Goal: Task Accomplishment & Management: Manage account settings

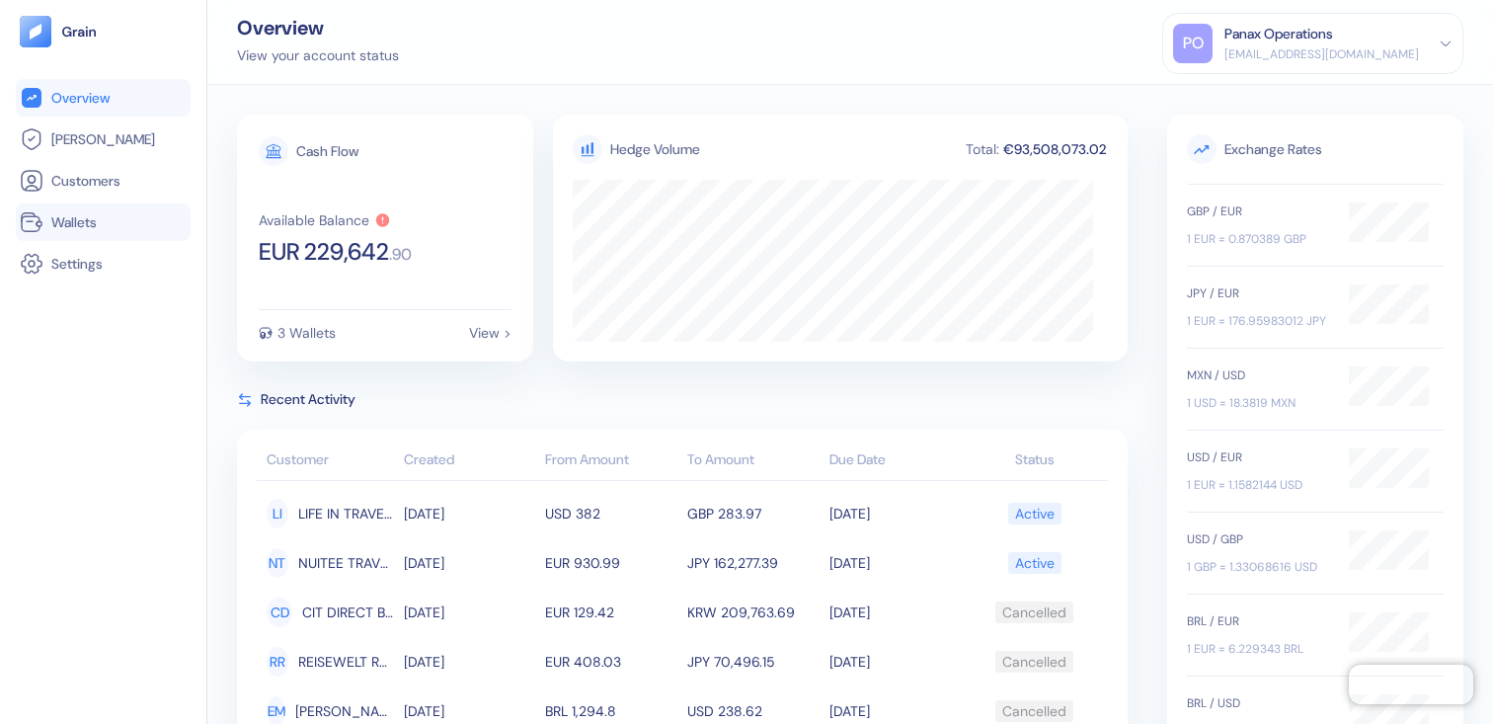
click at [107, 221] on link "Wallets" at bounding box center [103, 222] width 167 height 24
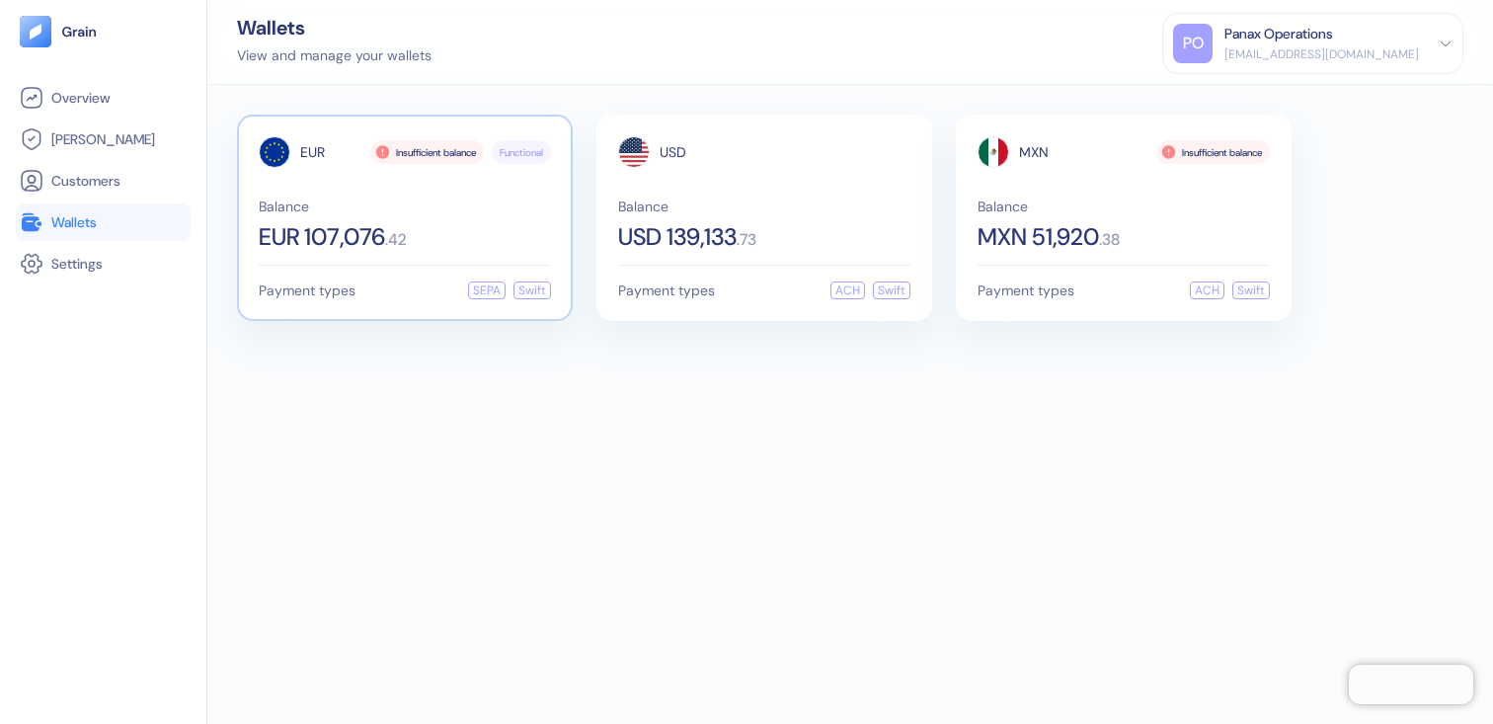
click at [405, 232] on span ". 42" at bounding box center [396, 240] width 22 height 16
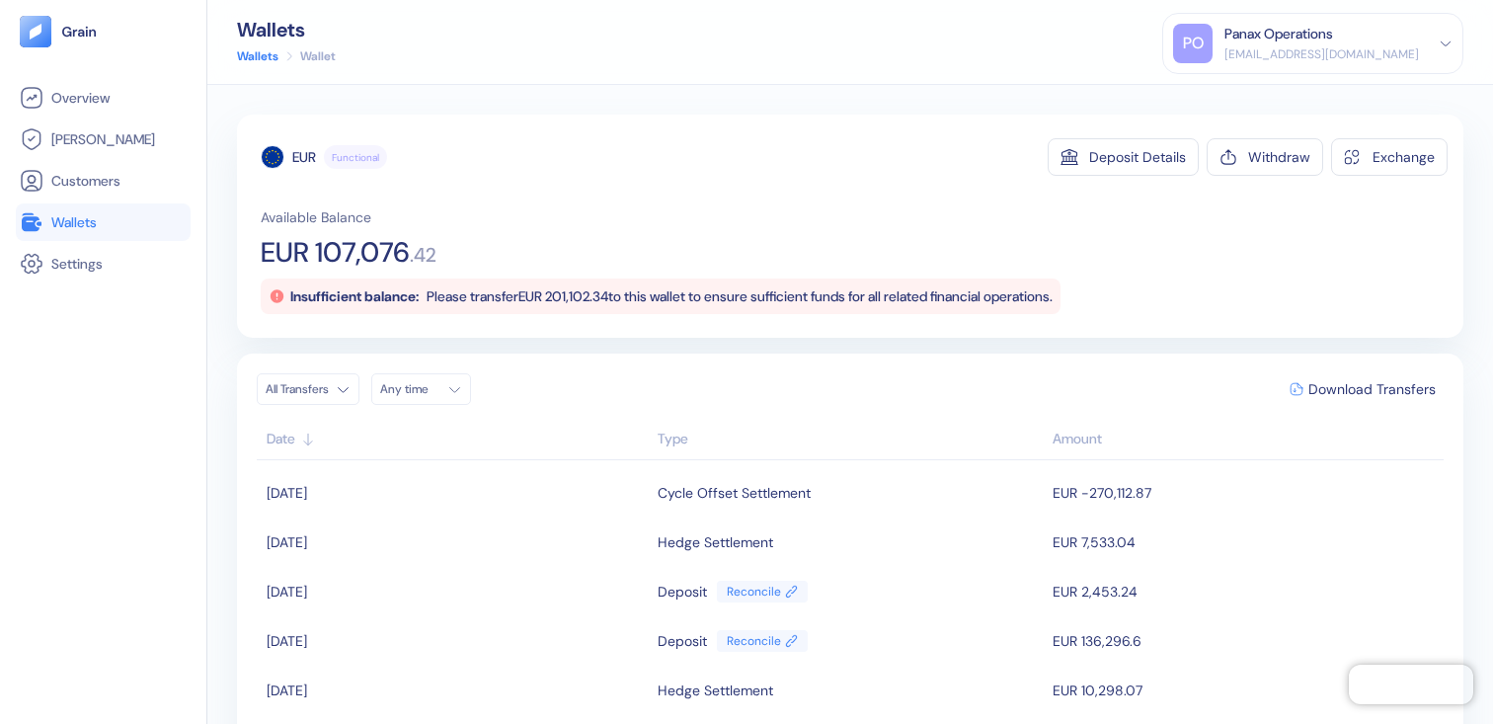
click at [346, 257] on span "EUR 107,076" at bounding box center [335, 253] width 149 height 28
drag, startPoint x: 369, startPoint y: 250, endPoint x: 358, endPoint y: 259, distance: 14.0
click at [369, 251] on span "EUR 107,076" at bounding box center [335, 253] width 149 height 28
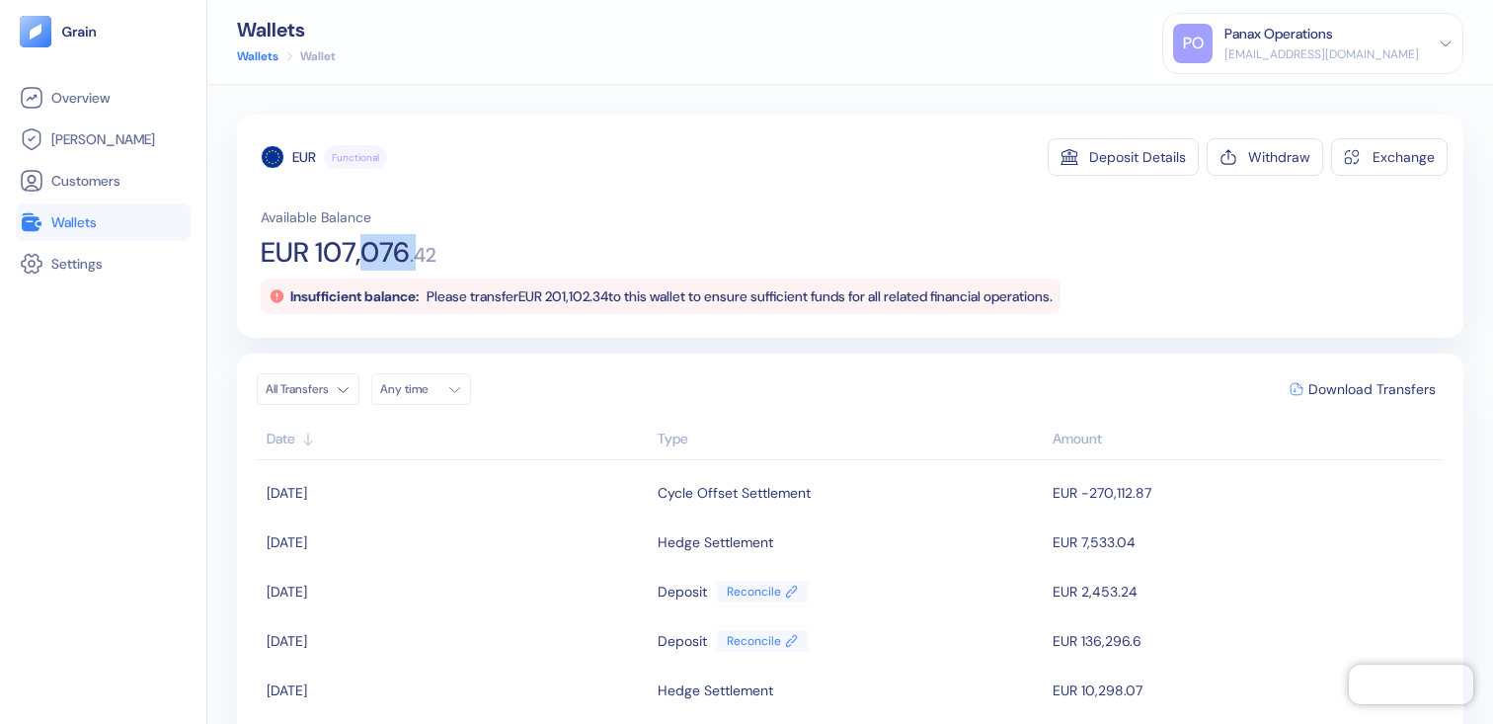
click at [322, 258] on span "EUR 107,076" at bounding box center [335, 253] width 149 height 28
drag, startPoint x: 317, startPoint y: 255, endPoint x: 443, endPoint y: 255, distance: 126.4
click at [443, 255] on div "Available Balance EUR 107,076 . 42 Insufficient balance: Please transfer EUR 20…" at bounding box center [854, 260] width 1187 height 107
copy div "107,076 . 42"
click at [433, 384] on div "Any time" at bounding box center [409, 389] width 59 height 16
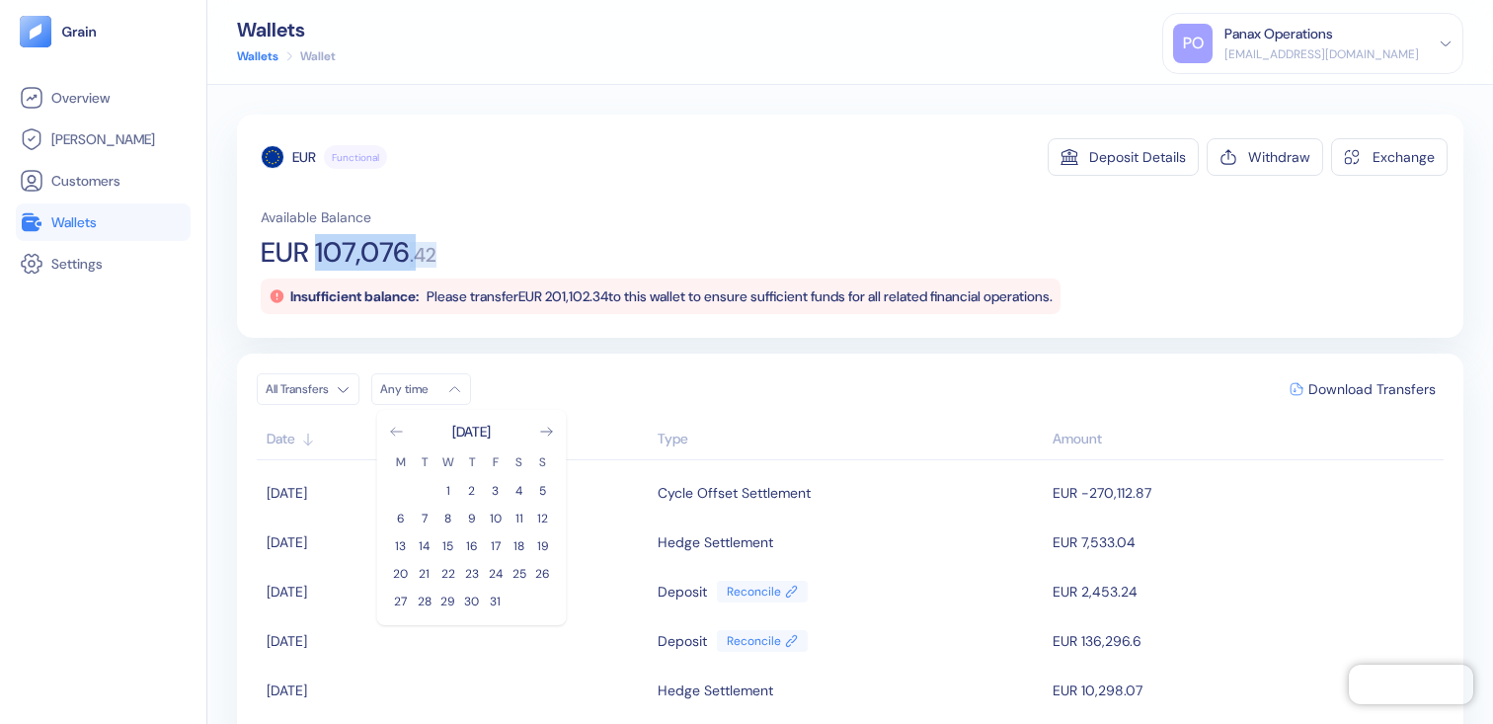
click at [402, 431] on icon "Go to previous month" at bounding box center [397, 431] width 16 height 16
click at [495, 576] on button "26" at bounding box center [496, 574] width 24 height 24
click at [706, 201] on div "EUR Functional Deposit Details Withdraw Exchange Available Balance EUR 107,076 …" at bounding box center [854, 226] width 1187 height 176
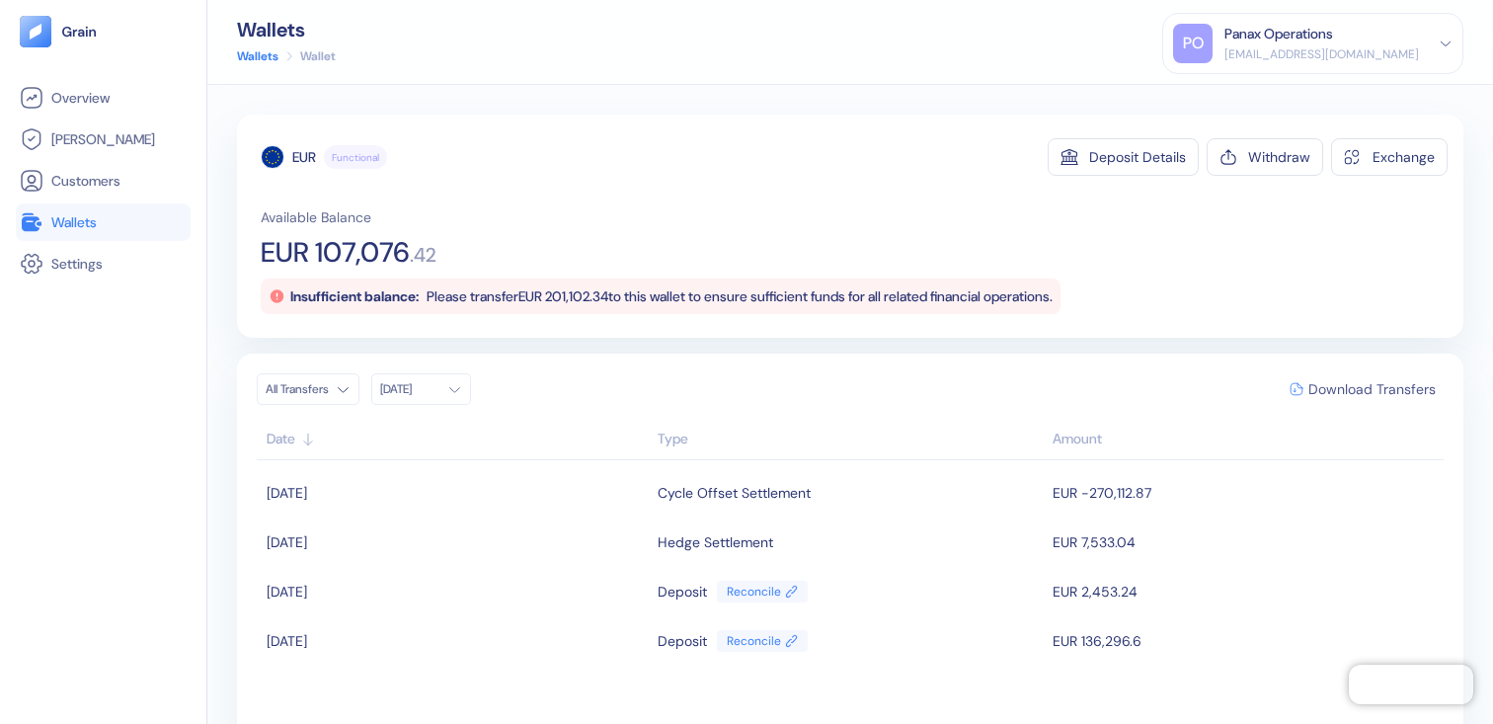
click at [1320, 385] on span "Download Transfers" at bounding box center [1371, 389] width 127 height 14
click at [104, 217] on link "Wallets" at bounding box center [103, 222] width 167 height 24
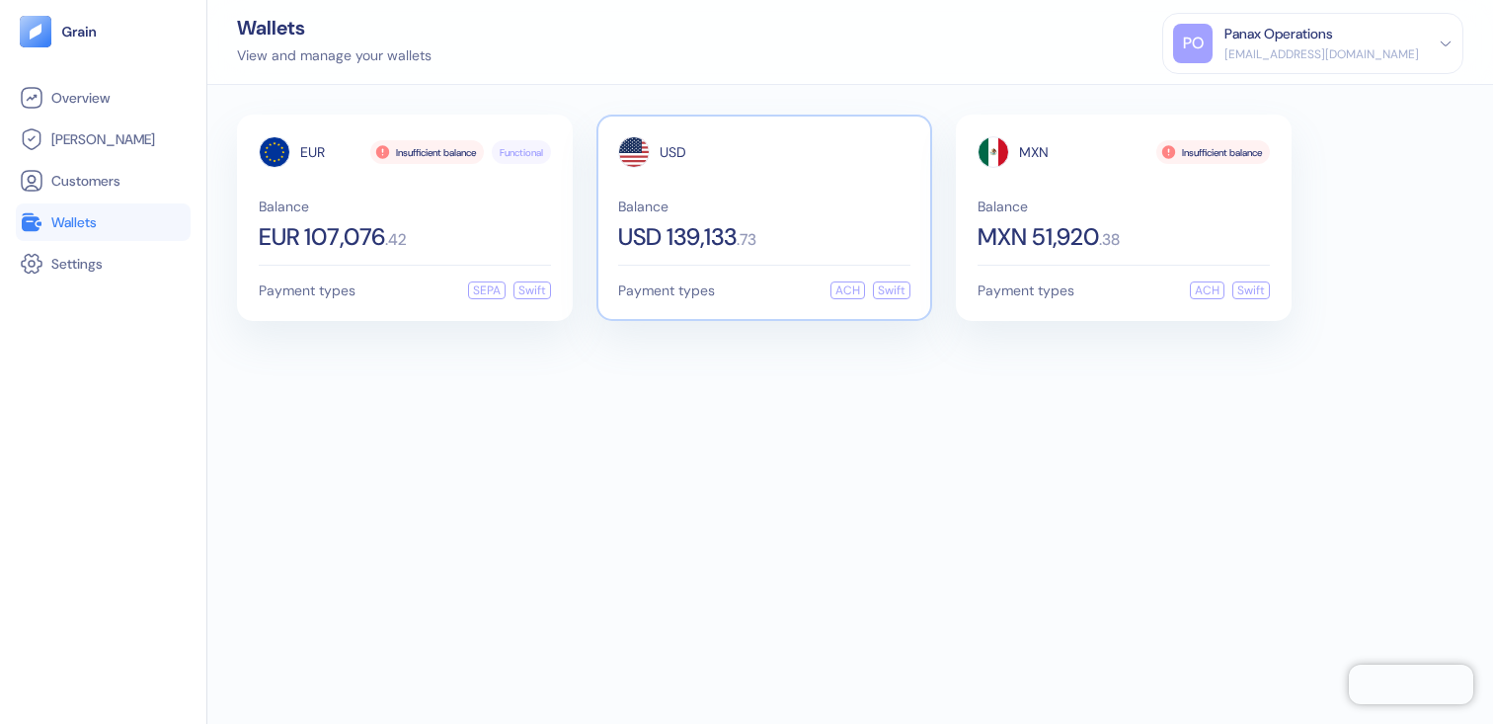
click at [686, 262] on div "USD Balance USD 139,133 . 73 Payment types ACH Swift" at bounding box center [764, 218] width 336 height 206
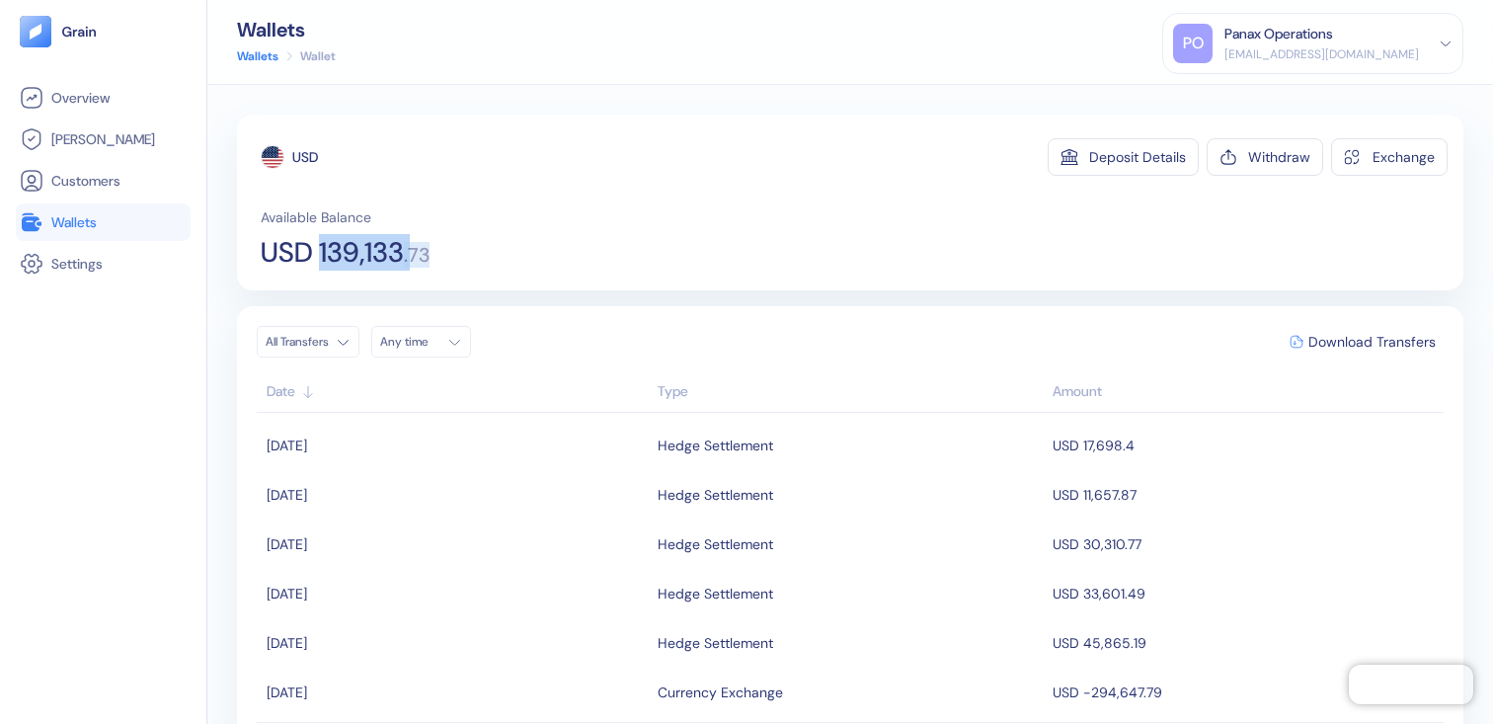
drag, startPoint x: 325, startPoint y: 252, endPoint x: 479, endPoint y: 267, distance: 154.7
click at [479, 267] on div "USD Deposit Details Withdraw Exchange Available Balance USD 139,133 . 73" at bounding box center [850, 203] width 1226 height 176
copy div "139,133 . 73"
click at [1322, 353] on button "Download Transfers" at bounding box center [1362, 342] width 162 height 30
click at [551, 288] on div "USD Deposit Details Withdraw Exchange Available Balance USD 139,133 . 73" at bounding box center [850, 203] width 1226 height 176
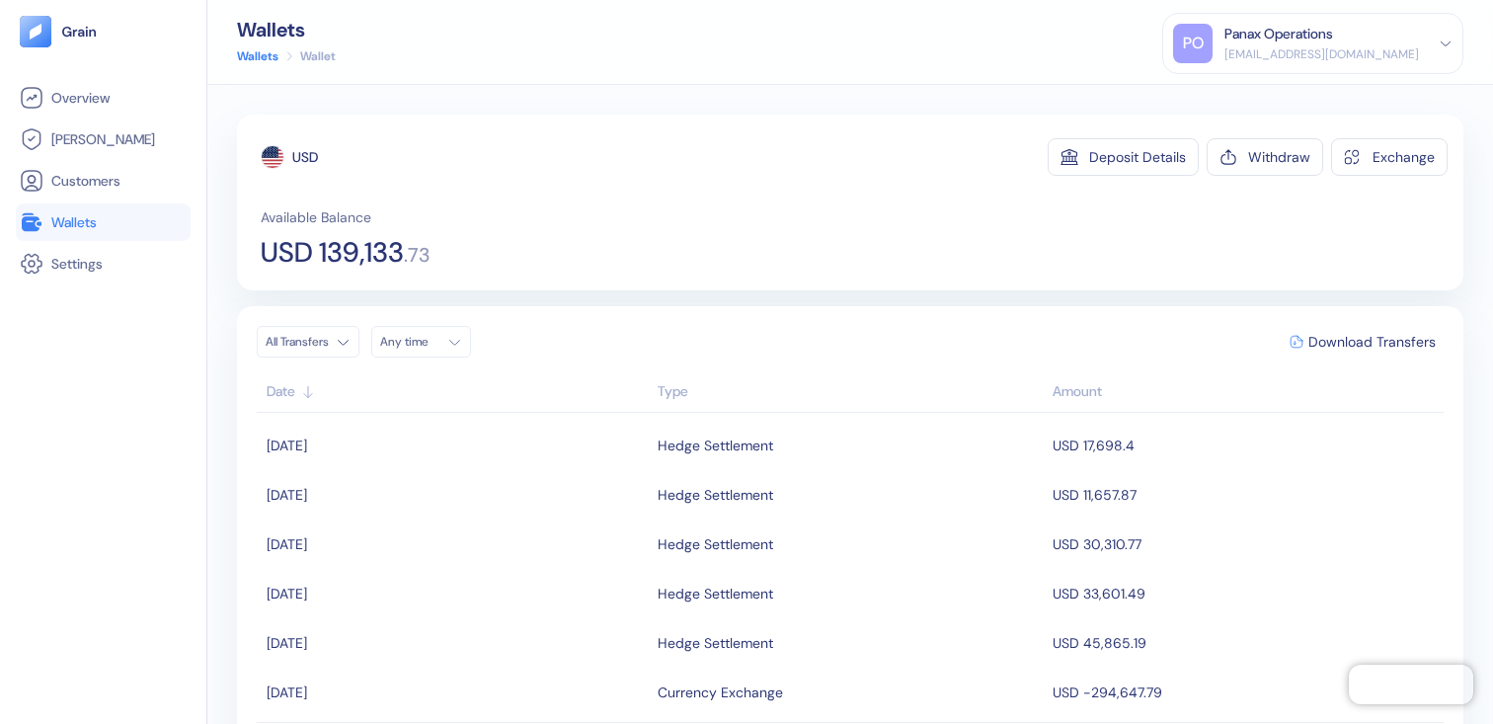
click at [411, 346] on div "Any time" at bounding box center [409, 342] width 59 height 16
click at [540, 520] on button "26" at bounding box center [543, 526] width 24 height 24
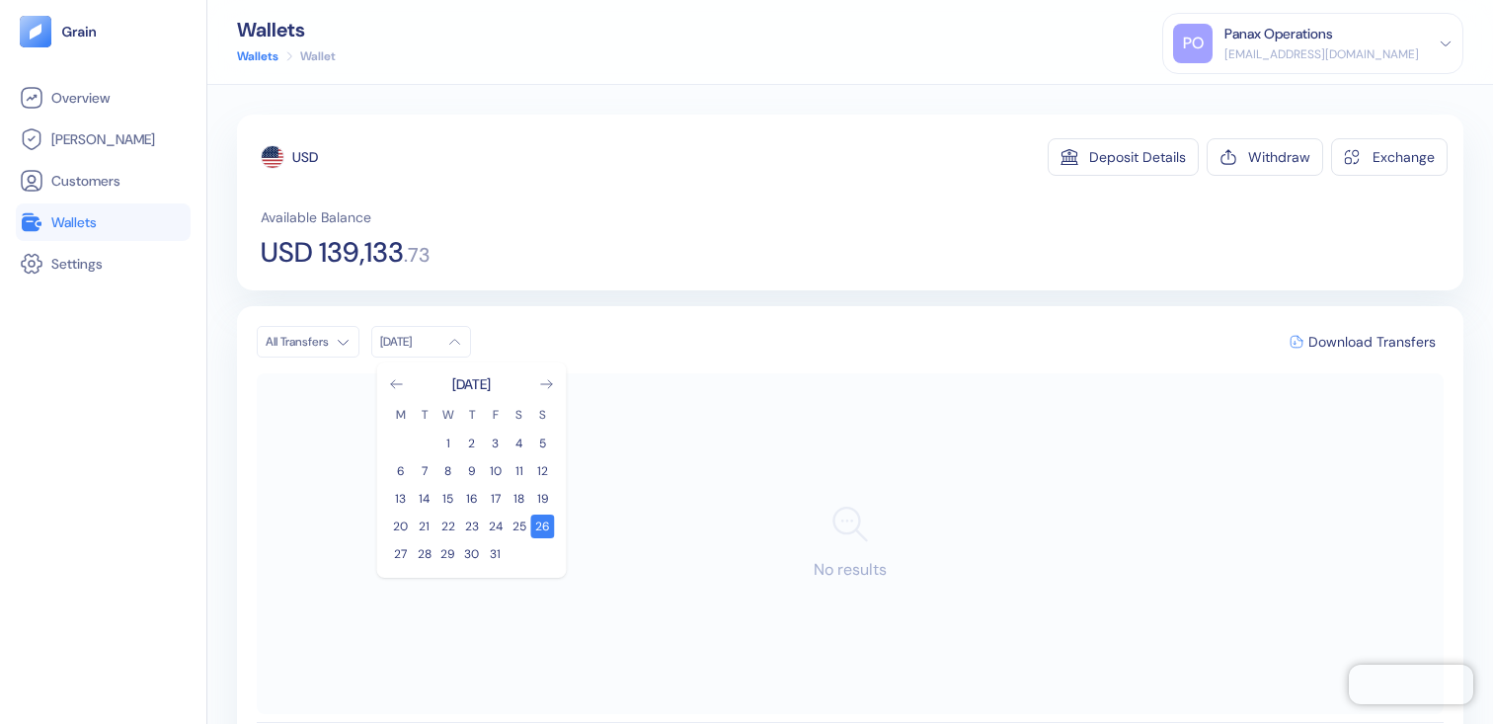
click at [859, 212] on div "Available Balance USD 139,133 . 73" at bounding box center [854, 236] width 1187 height 59
click at [415, 348] on div "[DATE]" at bounding box center [409, 342] width 59 height 16
click at [389, 380] on icon "Go to previous month" at bounding box center [397, 384] width 16 height 16
click at [499, 529] on button "26" at bounding box center [496, 526] width 24 height 24
click at [733, 264] on div "Available Balance USD 139,133 . 73" at bounding box center [854, 236] width 1187 height 59
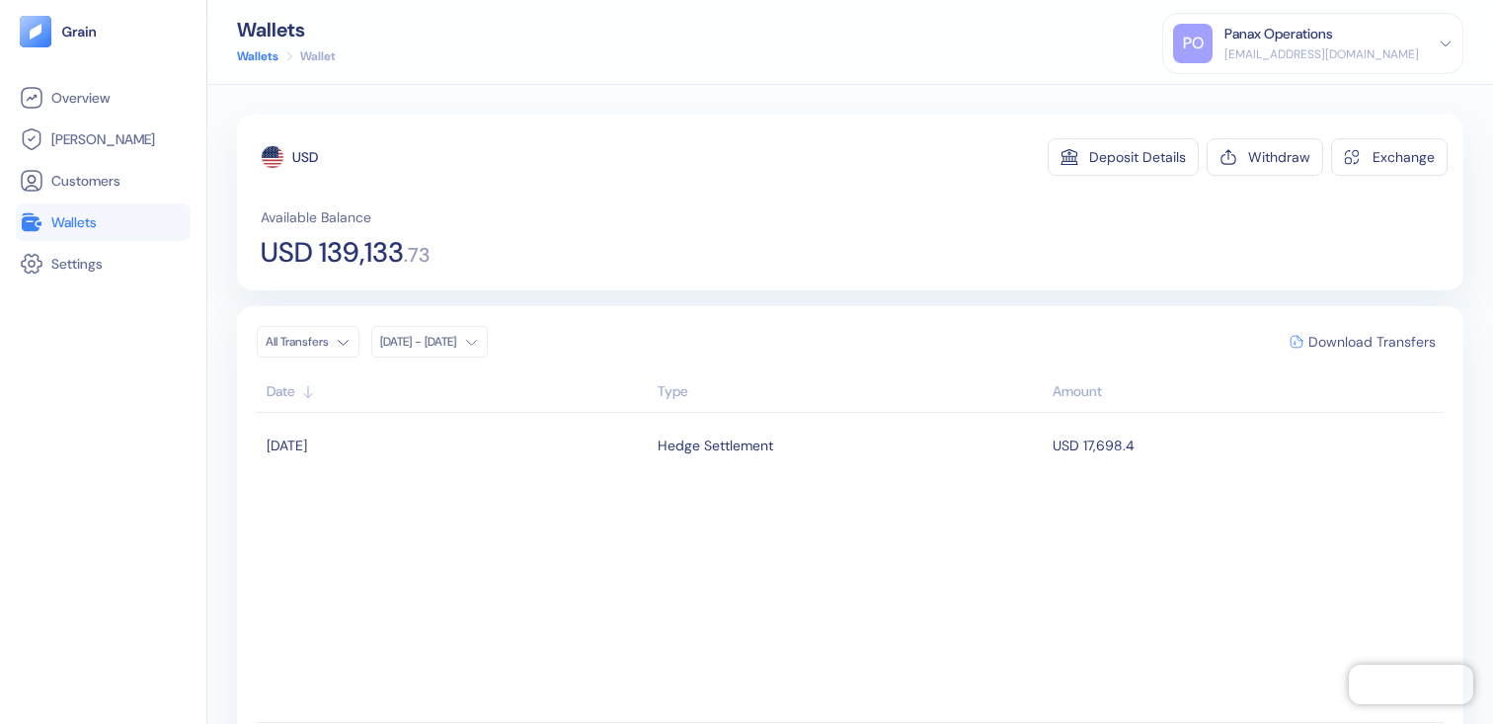
click at [1325, 335] on span "Download Transfers" at bounding box center [1371, 342] width 127 height 14
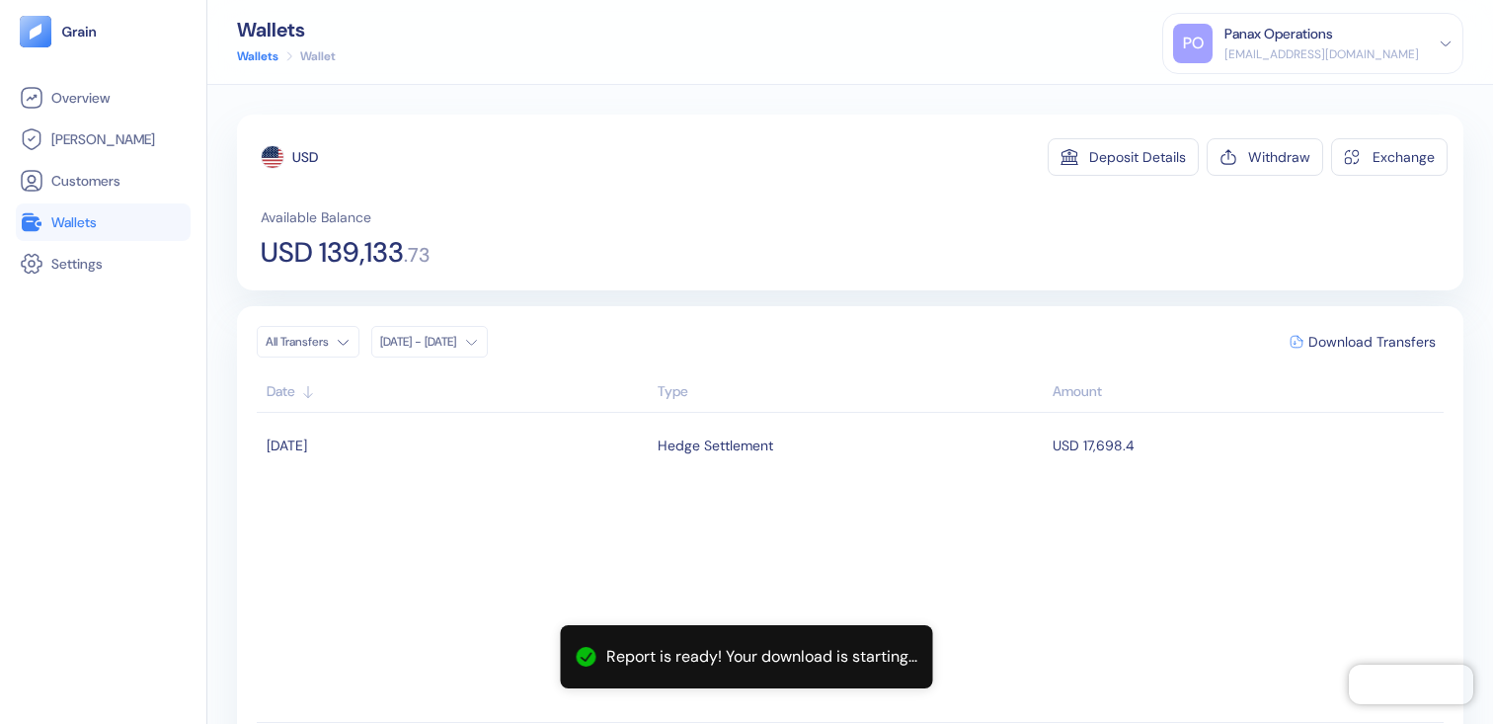
click at [137, 220] on link "Wallets" at bounding box center [103, 222] width 167 height 24
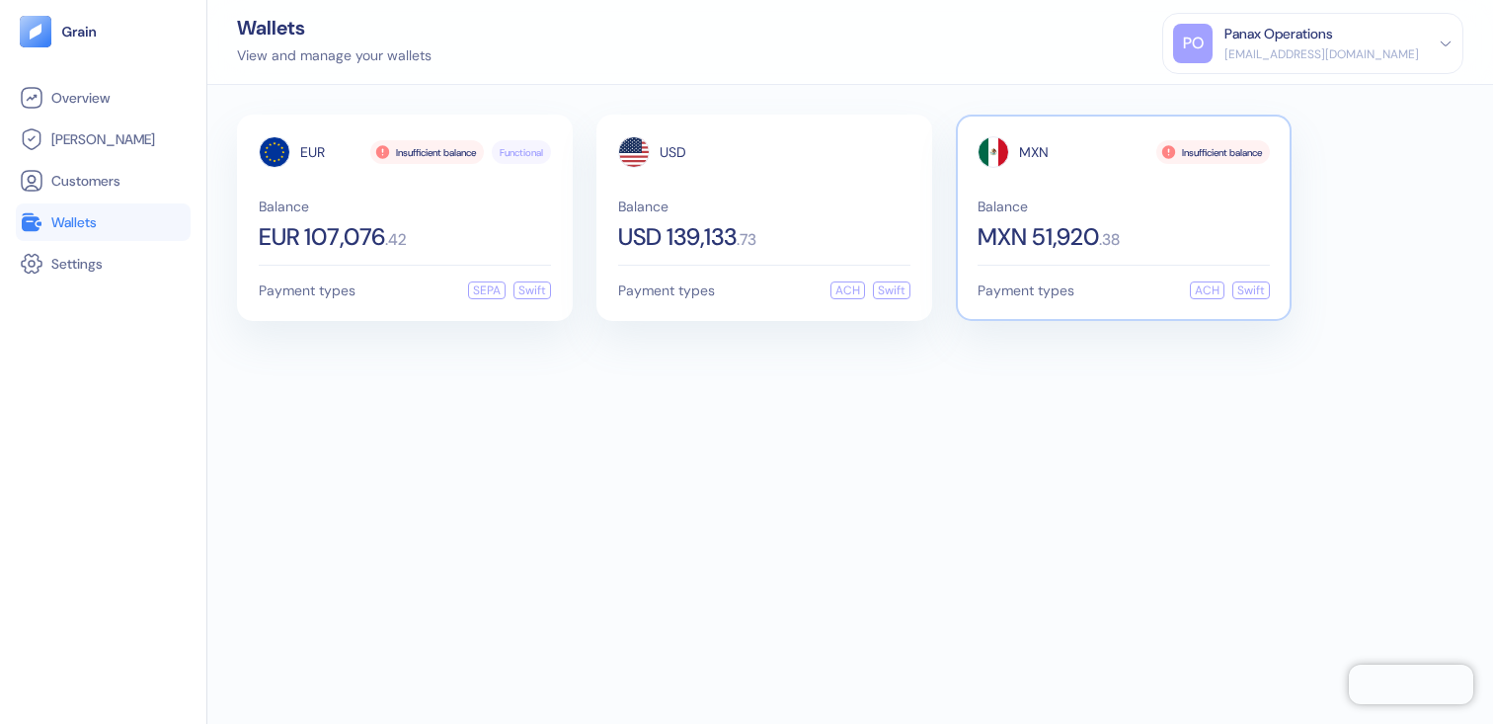
click at [1043, 235] on span "MXN 51,920" at bounding box center [1037, 237] width 121 height 24
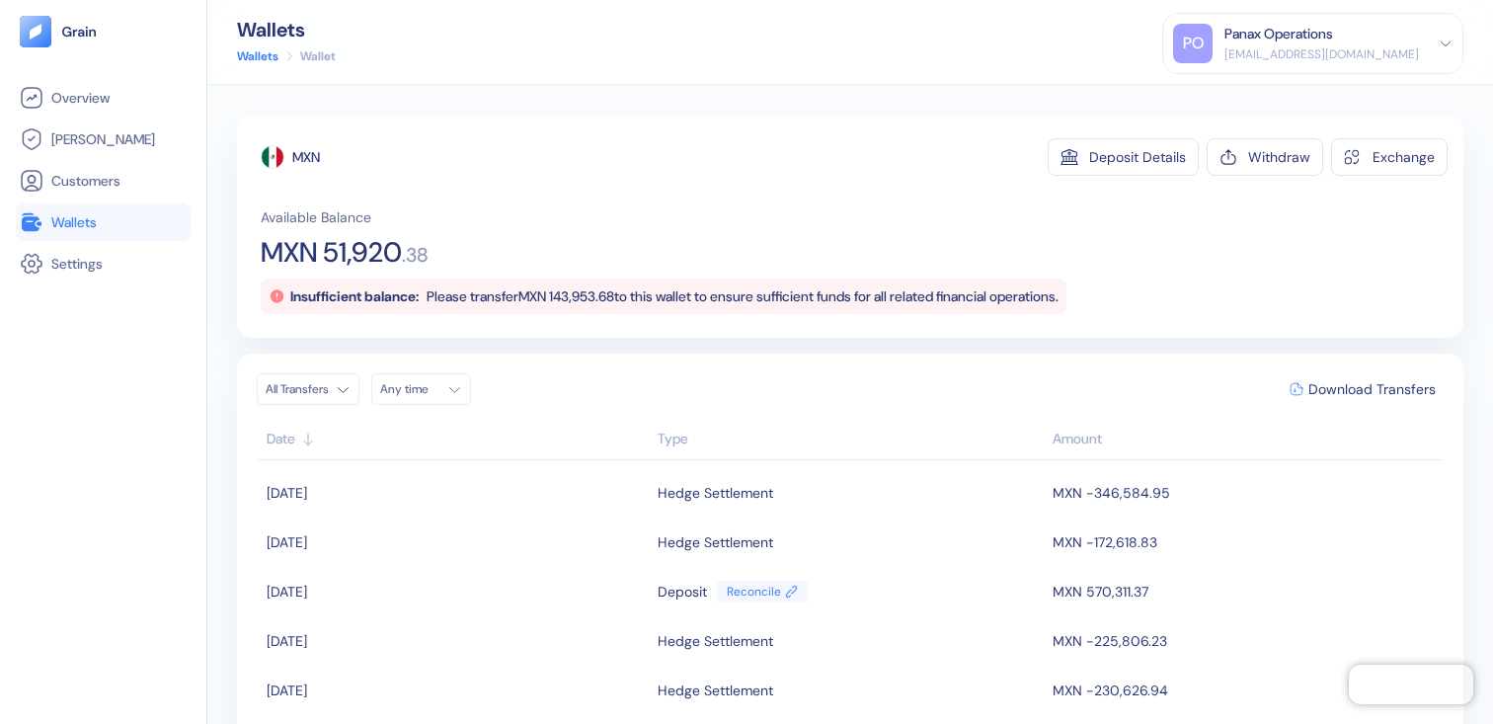
click at [411, 400] on button "Any time" at bounding box center [421, 389] width 100 height 32
click at [394, 432] on icon "Go to previous month" at bounding box center [397, 431] width 16 height 16
click at [494, 578] on button "26" at bounding box center [496, 574] width 24 height 24
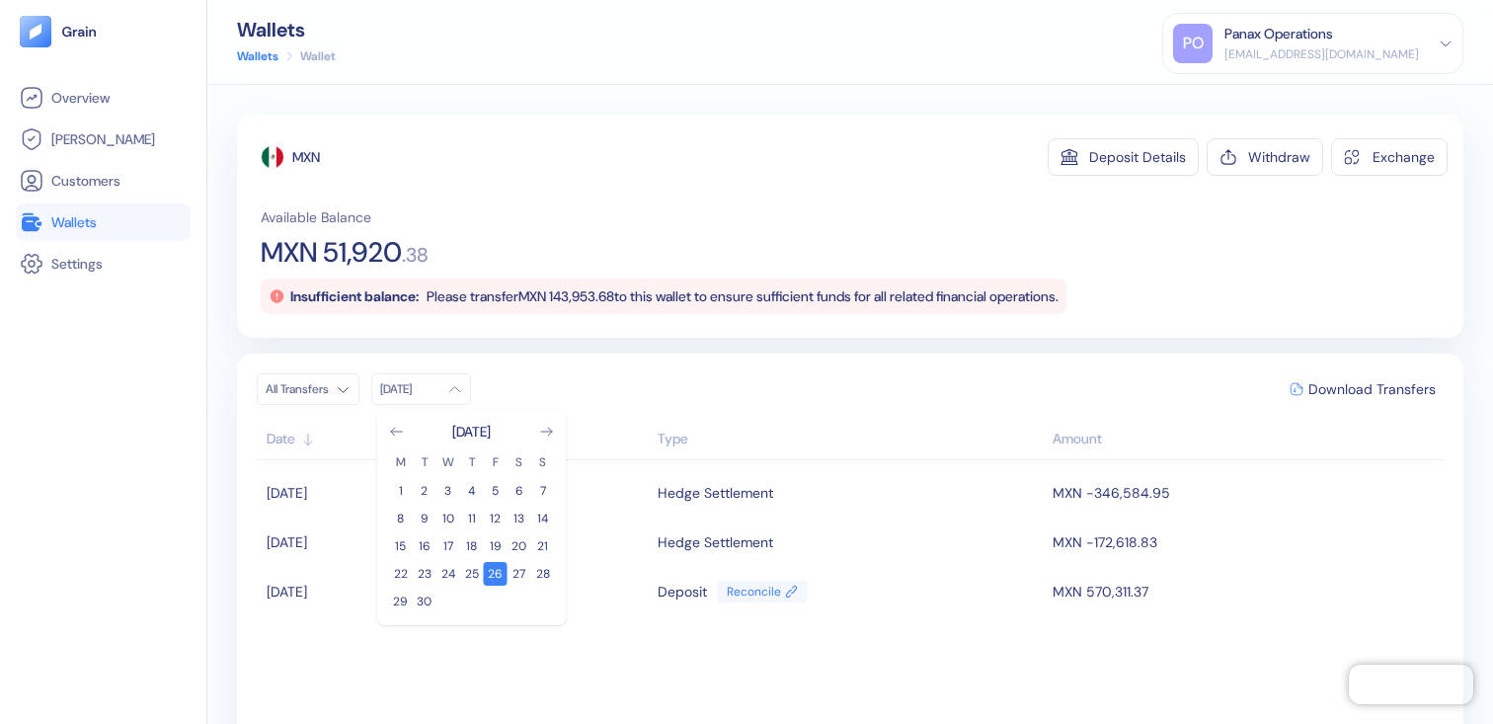
click at [596, 237] on div "Available Balance MXN 51,920 . 38 Insufficient balance: Please transfer MXN 143…" at bounding box center [854, 260] width 1187 height 107
click at [1356, 396] on span "Download Transfers" at bounding box center [1371, 389] width 127 height 14
click at [535, 237] on div "Available Balance MXN 51,920 . 38 Insufficient balance: Please transfer MXN 143…" at bounding box center [854, 260] width 1187 height 107
click at [351, 250] on span "MXN 51,920" at bounding box center [331, 253] width 141 height 28
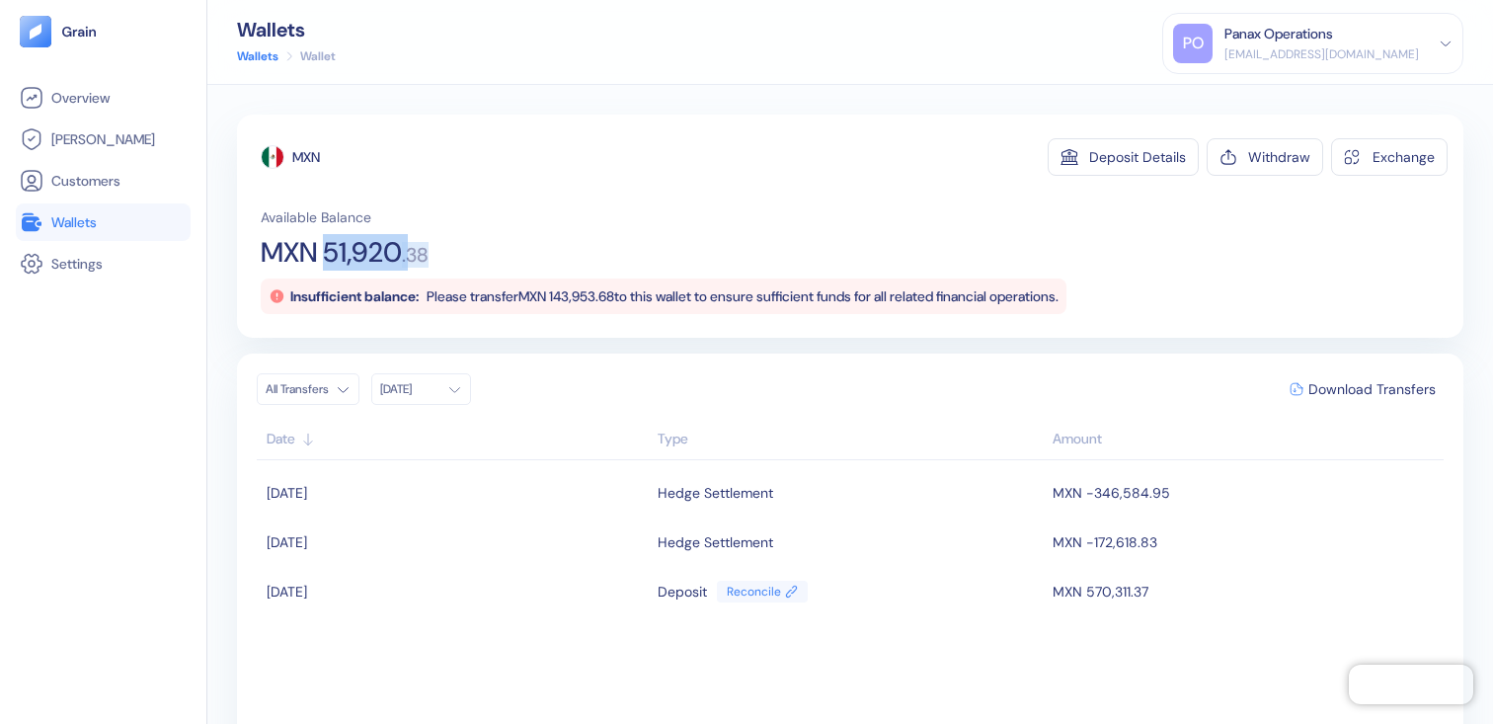
drag, startPoint x: 351, startPoint y: 250, endPoint x: 430, endPoint y: 259, distance: 79.5
click at [428, 259] on div "MXN 51,920 . 38" at bounding box center [345, 253] width 168 height 28
copy div "51,920 . 38"
click at [1348, 43] on div "Panax Operations [EMAIL_ADDRESS][DOMAIN_NAME]" at bounding box center [1321, 43] width 194 height 39
click at [1248, 89] on div "Sign Out" at bounding box center [1225, 98] width 54 height 21
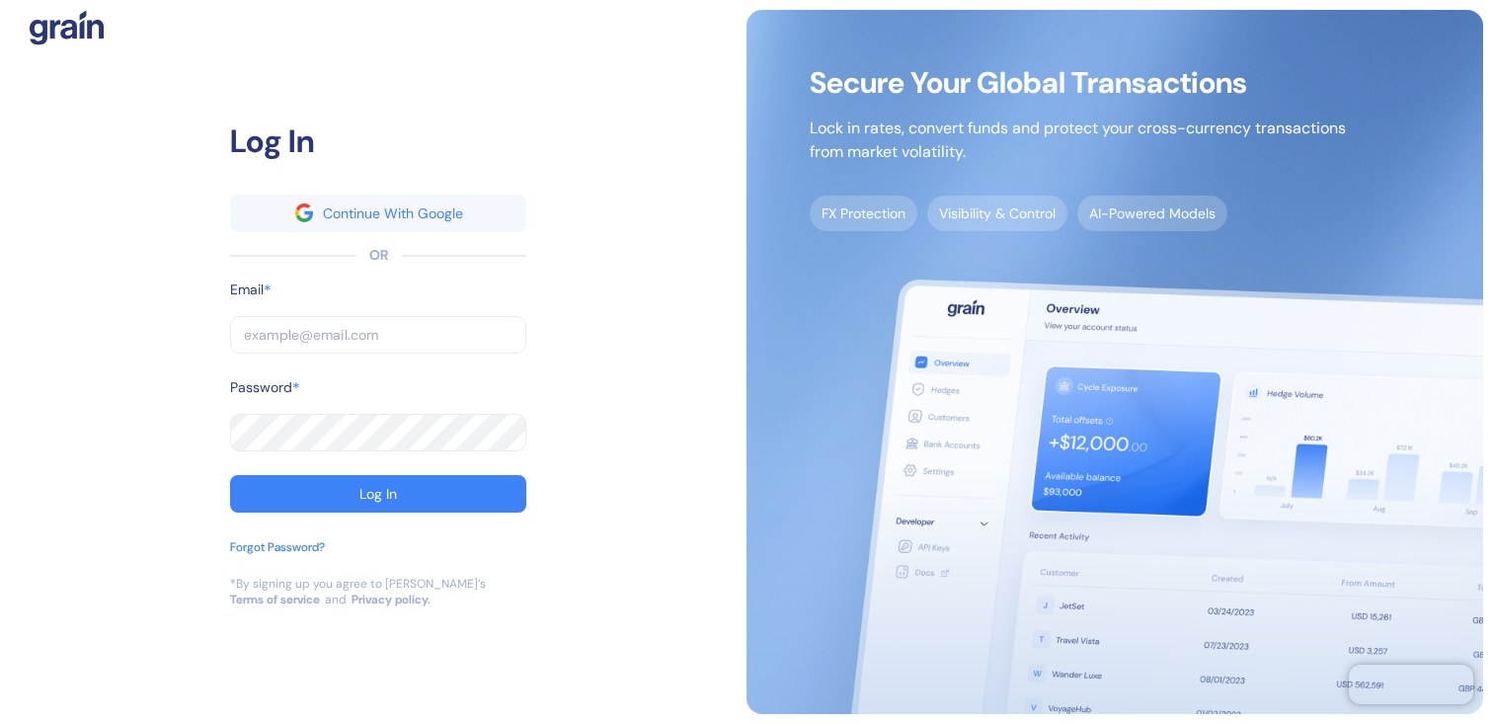
click at [434, 333] on input "text" at bounding box center [378, 335] width 296 height 38
type input "[EMAIL_ADDRESS][DOMAIN_NAME]"
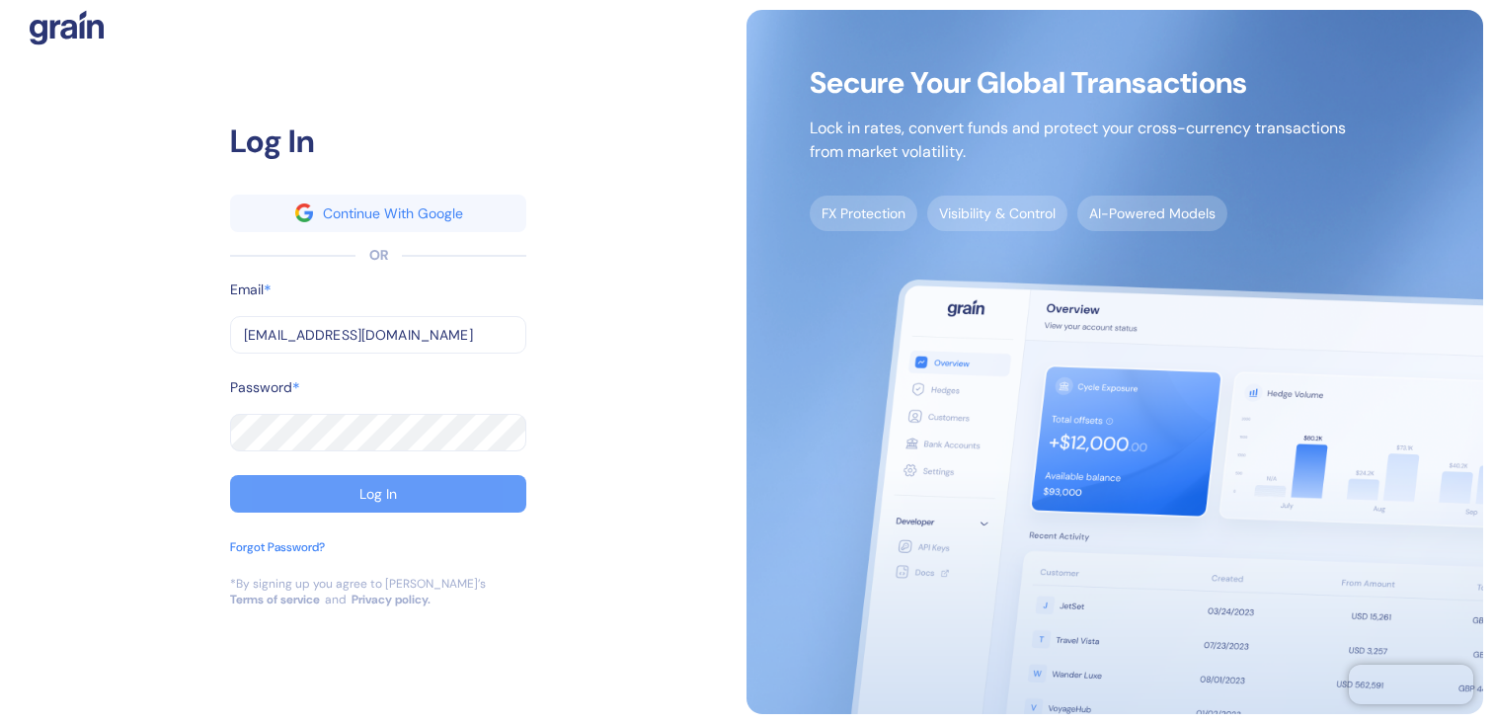
click at [420, 476] on button "Log In" at bounding box center [378, 494] width 296 height 38
